Goal: Task Accomplishment & Management: Manage account settings

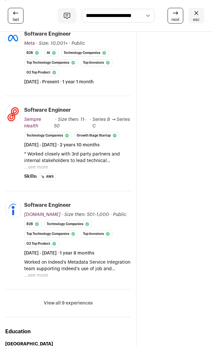
scroll to position [183, 0]
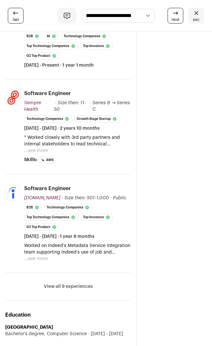
click at [63, 283] on button "View all 9 experiences" at bounding box center [68, 286] width 49 height 7
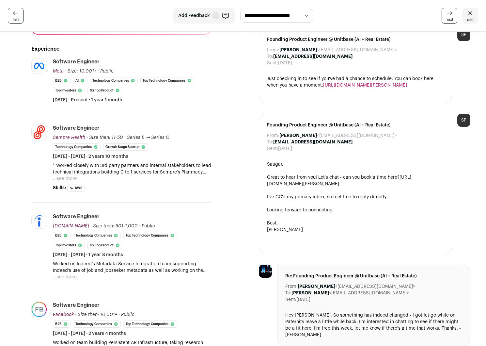
scroll to position [0, 0]
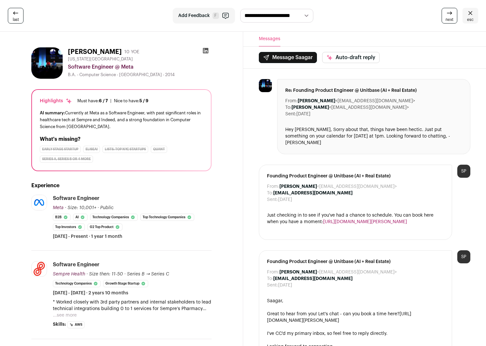
click at [13, 11] on icon at bounding box center [16, 13] width 8 height 8
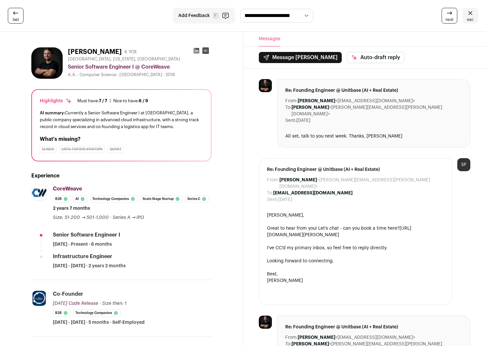
click at [15, 14] on icon at bounding box center [16, 13] width 8 height 8
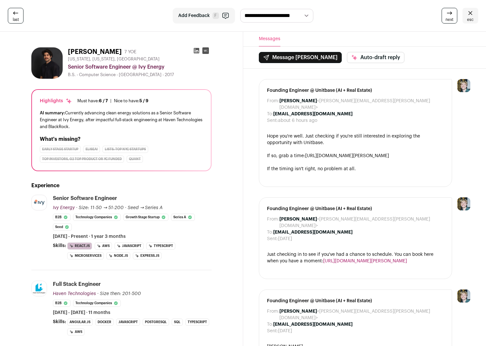
click at [15, 14] on icon at bounding box center [16, 13] width 8 height 8
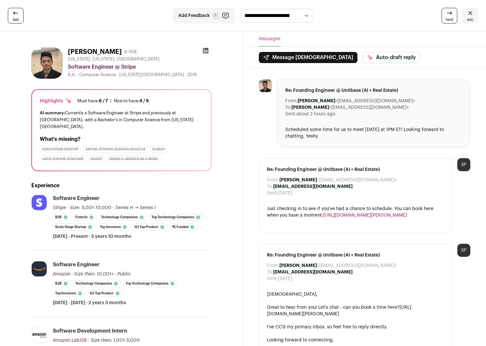
click at [211, 14] on icon at bounding box center [470, 13] width 8 height 8
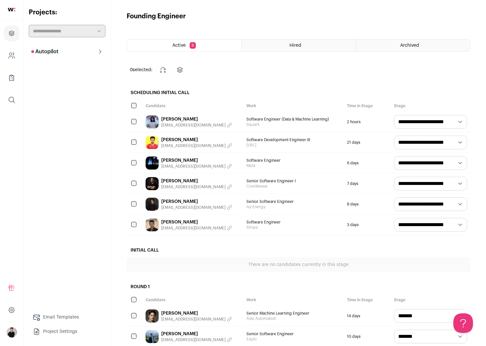
click at [211, 162] on select "**********" at bounding box center [430, 163] width 73 height 14
select select "********"
click at [211, 156] on select "**********" at bounding box center [430, 163] width 73 height 14
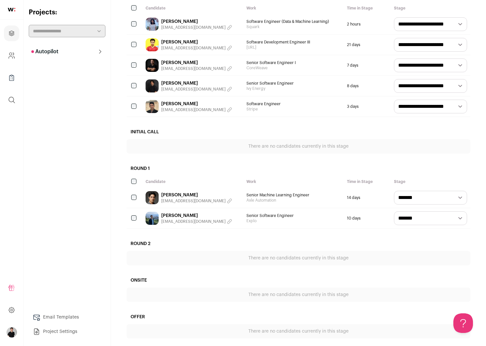
scroll to position [102, 0]
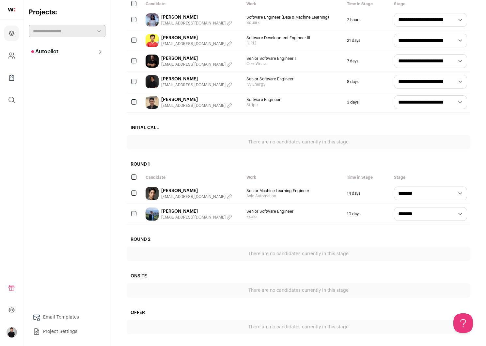
click at [211, 212] on select "**********" at bounding box center [430, 214] width 73 height 14
select select "**********"
click at [211, 207] on select "**********" at bounding box center [430, 214] width 73 height 14
click at [211, 195] on select "**********" at bounding box center [430, 193] width 73 height 14
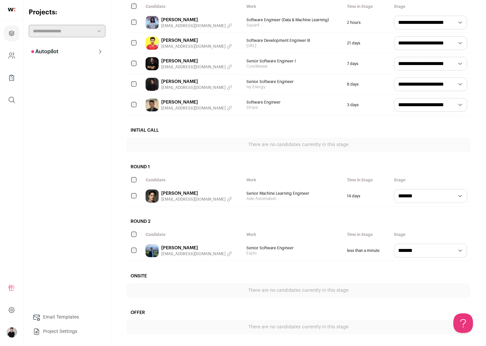
scroll to position [0, 0]
select select "**********"
click at [211, 189] on select "**********" at bounding box center [430, 196] width 73 height 14
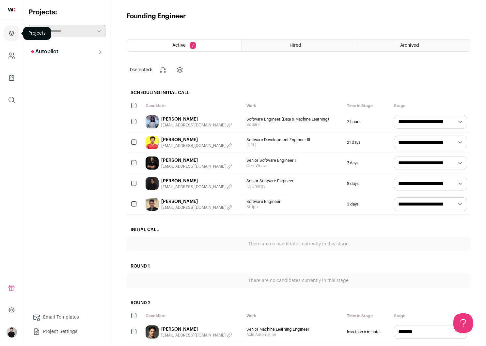
click at [13, 31] on icon "Projects" at bounding box center [12, 33] width 8 height 8
click at [54, 57] on button "Autopilot" at bounding box center [67, 51] width 77 height 13
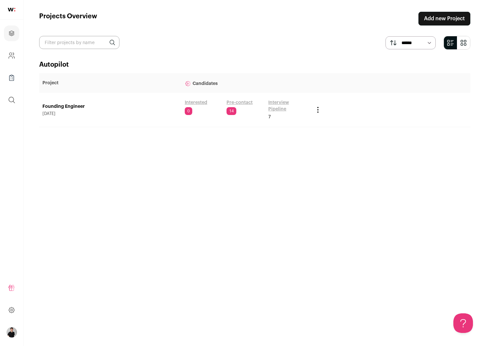
click at [144, 176] on div "Autopilot Project Candidates Founding Engineer [DATE] Interested 0 Pre-contact …" at bounding box center [254, 197] width 431 height 274
click at [211, 103] on link "Pre-contact" at bounding box center [239, 102] width 26 height 7
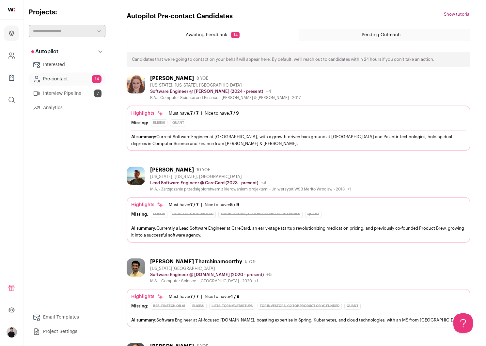
click at [63, 79] on link "Pre-contact 14" at bounding box center [67, 78] width 77 height 13
click at [211, 83] on div "[US_STATE], [US_STATE], [GEOGRAPHIC_DATA]" at bounding box center [225, 85] width 150 height 5
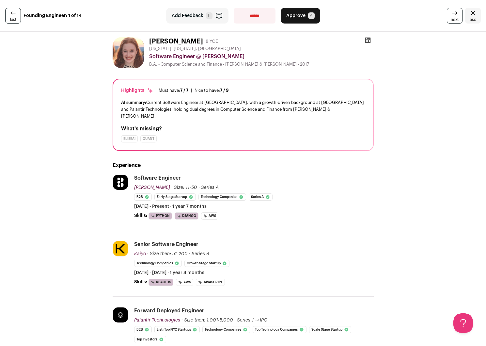
click at [211, 16] on span "Approve" at bounding box center [295, 15] width 19 height 7
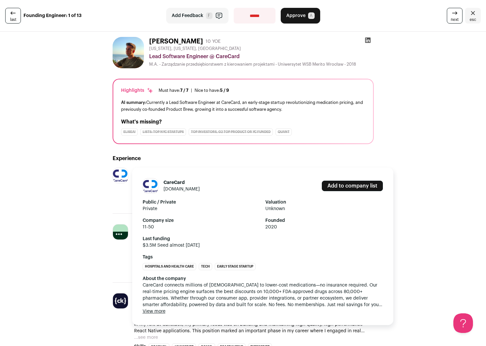
click at [118, 170] on img at bounding box center [120, 175] width 15 height 12
click at [159, 310] on button "View more" at bounding box center [154, 311] width 23 height 7
click at [171, 190] on link "[DOMAIN_NAME]" at bounding box center [181, 189] width 36 height 5
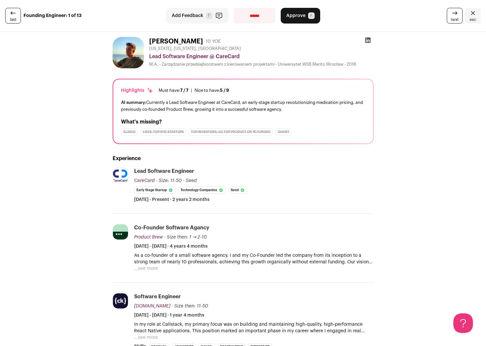
click at [211, 14] on icon at bounding box center [455, 13] width 8 height 8
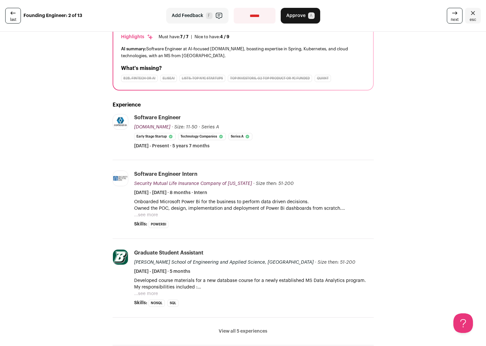
scroll to position [47, 0]
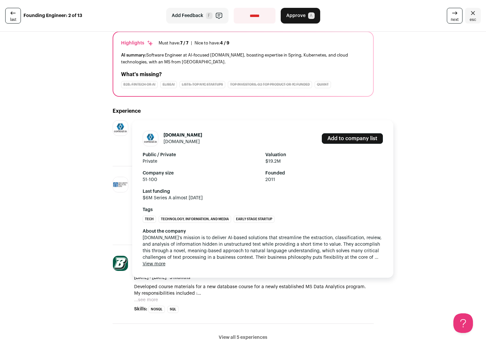
click at [178, 139] on link "[DOMAIN_NAME]" at bounding box center [181, 141] width 36 height 5
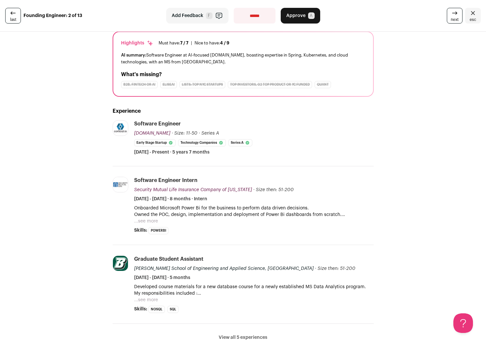
click at [211, 14] on icon at bounding box center [455, 13] width 8 height 8
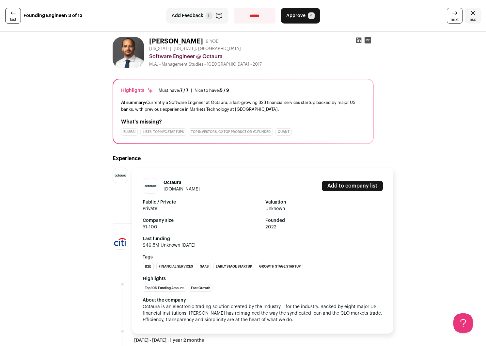
click at [174, 189] on link "[DOMAIN_NAME]" at bounding box center [181, 189] width 36 height 5
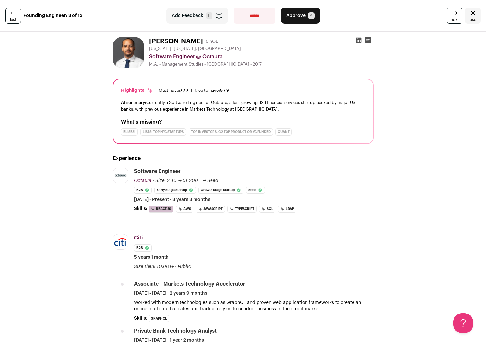
click at [211, 18] on span "next" at bounding box center [455, 19] width 8 height 5
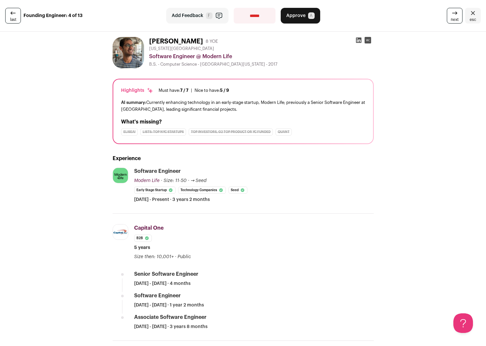
click at [211, 15] on span "A" at bounding box center [311, 15] width 7 height 7
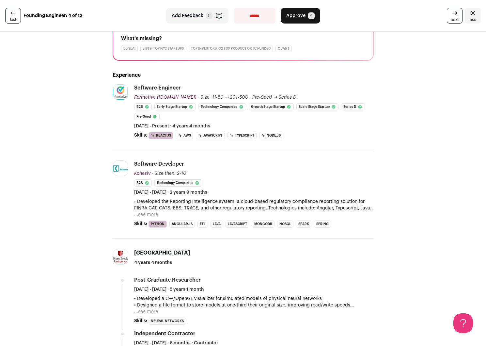
scroll to position [70, 0]
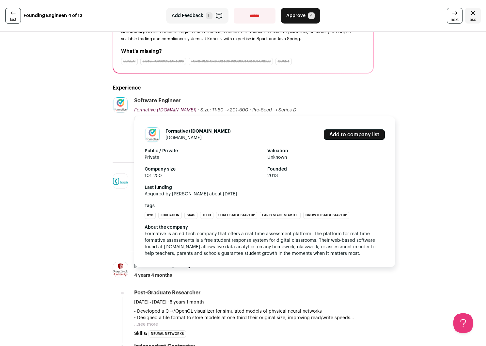
click at [192, 137] on link "[DOMAIN_NAME]" at bounding box center [183, 137] width 36 height 5
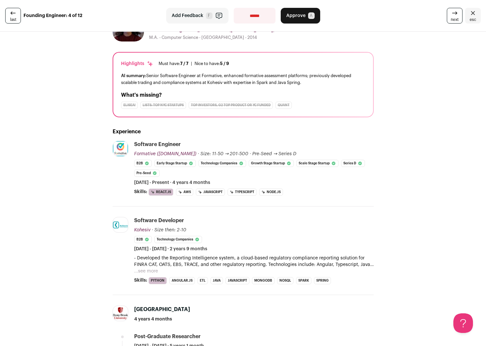
scroll to position [0, 0]
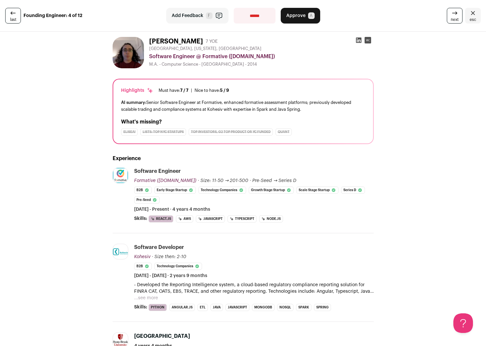
click at [211, 15] on icon at bounding box center [455, 13] width 8 height 8
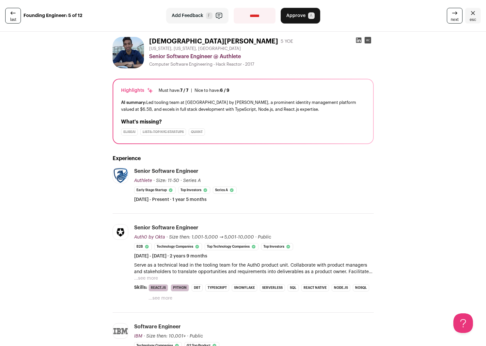
click at [211, 13] on span "Approve" at bounding box center [295, 15] width 19 height 7
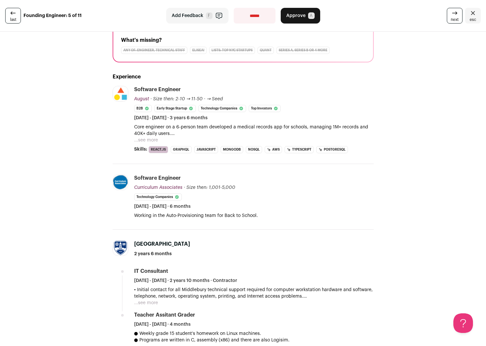
scroll to position [78, 0]
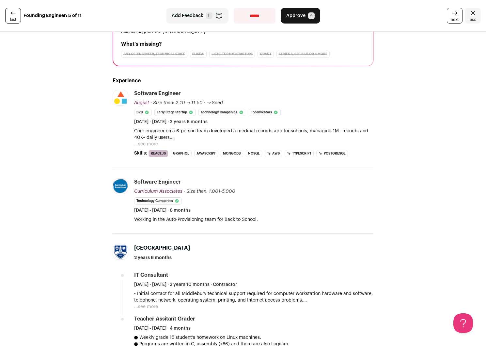
click at [153, 141] on button "...see more" at bounding box center [146, 144] width 24 height 7
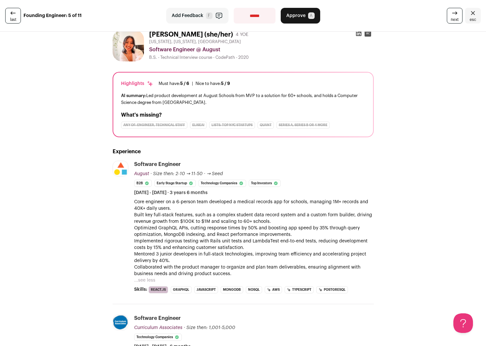
scroll to position [0, 0]
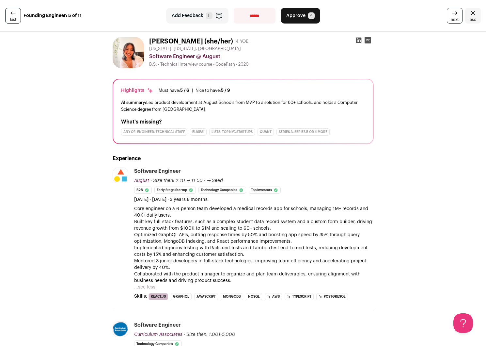
click at [211, 15] on span "Approve" at bounding box center [295, 15] width 19 height 7
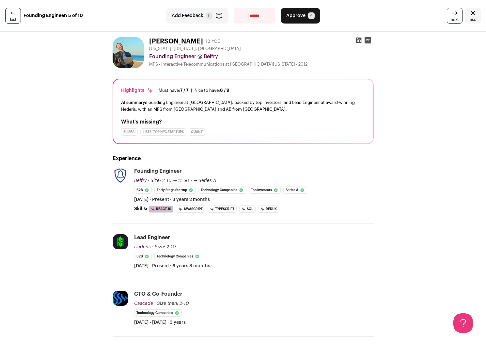
click at [211, 40] on icon at bounding box center [358, 40] width 7 height 7
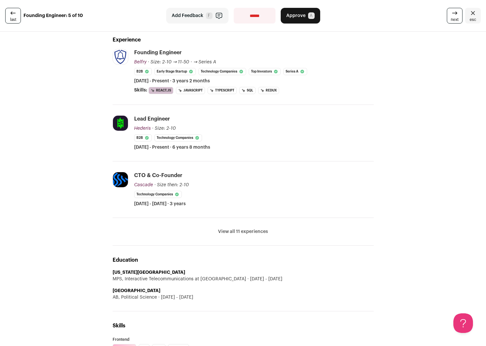
scroll to position [97, 0]
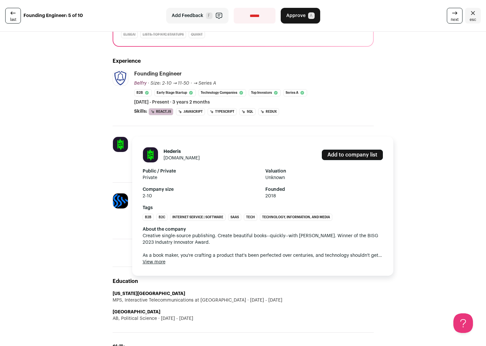
click at [185, 157] on link "[DOMAIN_NAME]" at bounding box center [181, 158] width 36 height 5
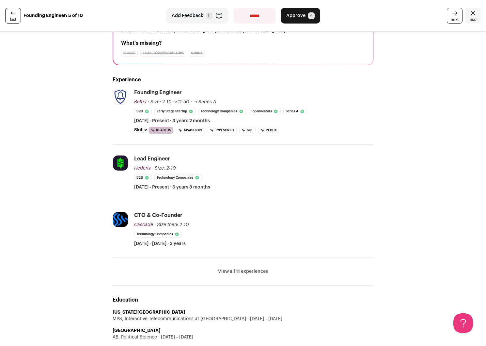
scroll to position [0, 0]
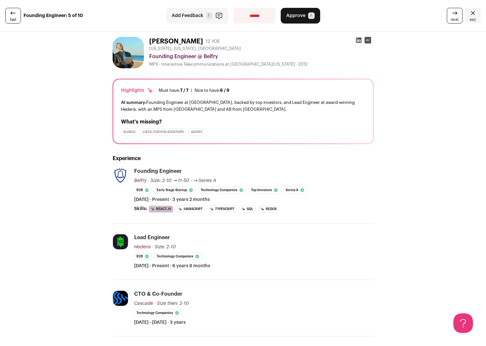
click at [211, 17] on icon at bounding box center [455, 13] width 8 height 8
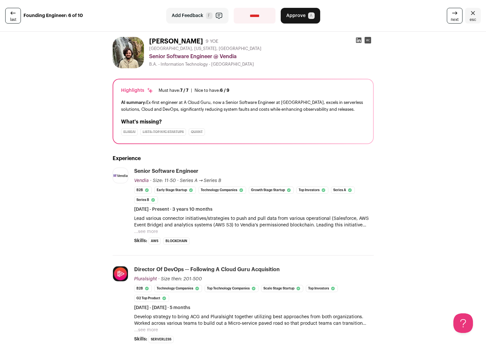
click at [152, 231] on button "...see more" at bounding box center [146, 231] width 24 height 7
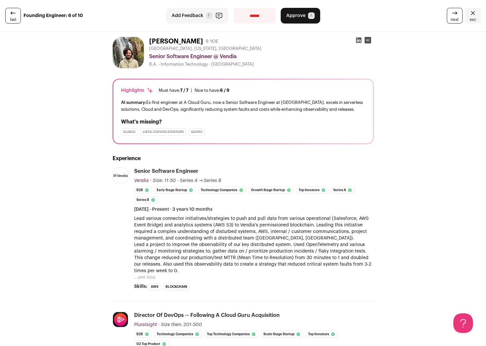
click at [211, 22] on span "next" at bounding box center [455, 19] width 8 height 5
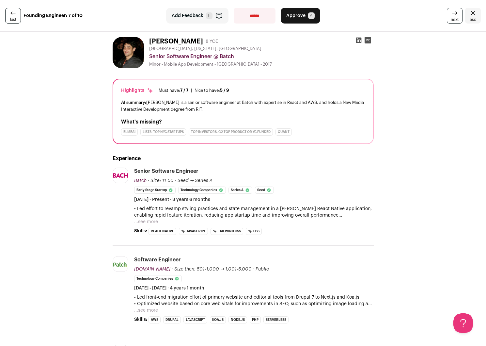
click at [211, 13] on link "next" at bounding box center [455, 16] width 16 height 16
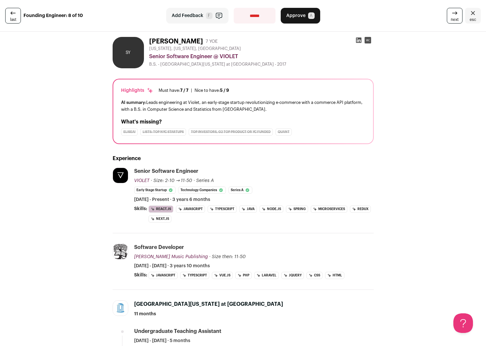
click at [211, 39] on icon at bounding box center [359, 41] width 6 height 6
click at [211, 13] on span "Approve" at bounding box center [295, 15] width 19 height 7
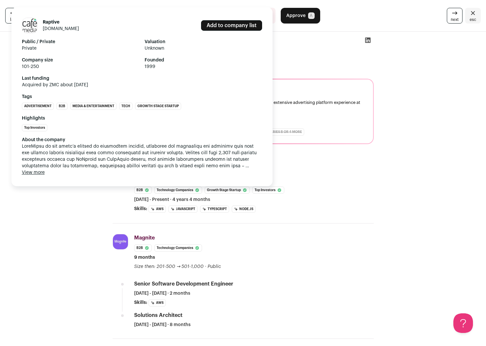
click at [70, 28] on link "[DOMAIN_NAME]" at bounding box center [61, 28] width 36 height 5
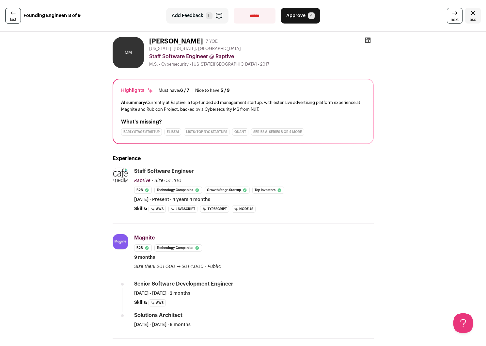
click at [211, 19] on span "next" at bounding box center [455, 19] width 8 height 5
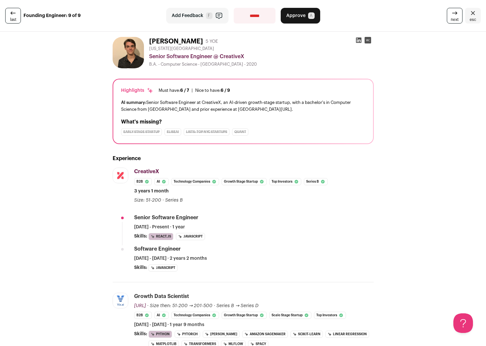
click at [211, 42] on icon at bounding box center [359, 41] width 6 height 6
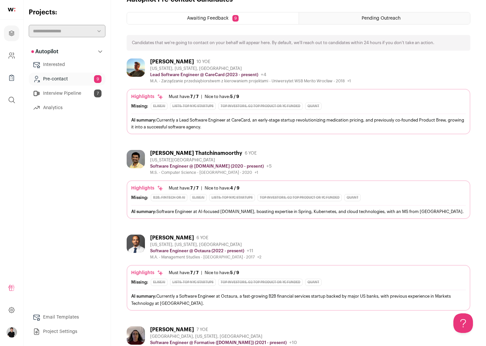
scroll to position [17, 0]
click at [174, 236] on div "[PERSON_NAME]" at bounding box center [172, 237] width 44 height 7
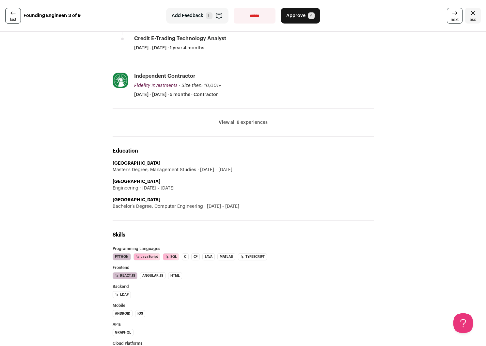
scroll to position [334, 0]
